Goal: Find specific page/section: Find specific page/section

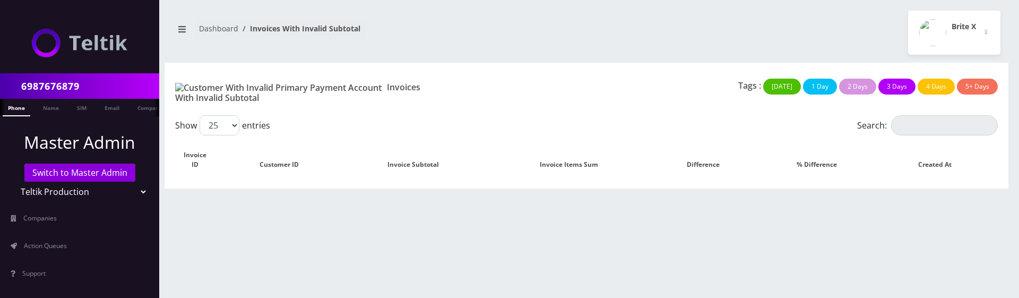
click at [589, 293] on div "6987676879 Phone Name SIM Email Company Customer Dashboard Invoices With Invali…" at bounding box center [586, 149] width 865 height 298
